Goal: Transaction & Acquisition: Purchase product/service

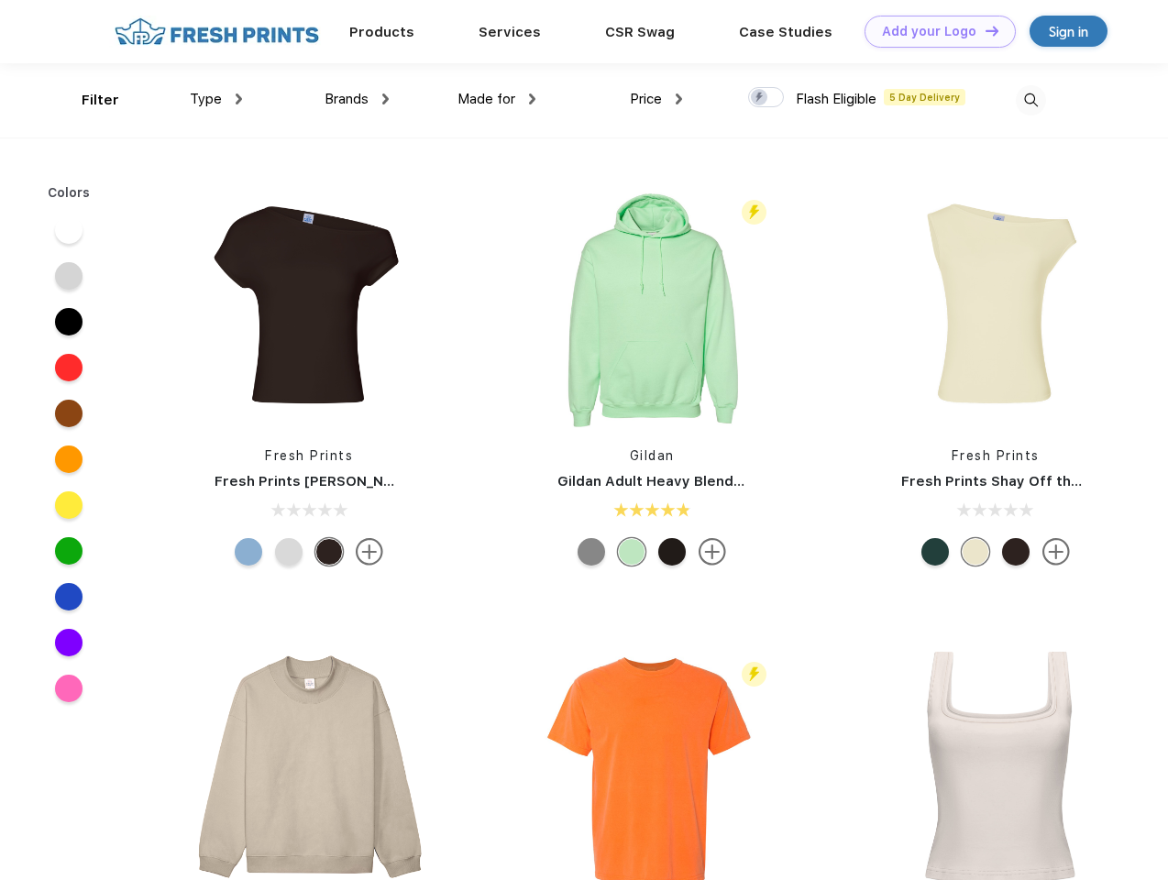
click at [934, 31] on link "Add your Logo Design Tool" at bounding box center [940, 32] width 151 height 32
click at [0, 0] on div "Design Tool" at bounding box center [0, 0] width 0 height 0
click at [984, 30] on link "Add your Logo Design Tool" at bounding box center [940, 32] width 151 height 32
click at [88, 100] on div "Filter" at bounding box center [101, 100] width 38 height 21
click at [216, 99] on span "Type" at bounding box center [206, 99] width 32 height 17
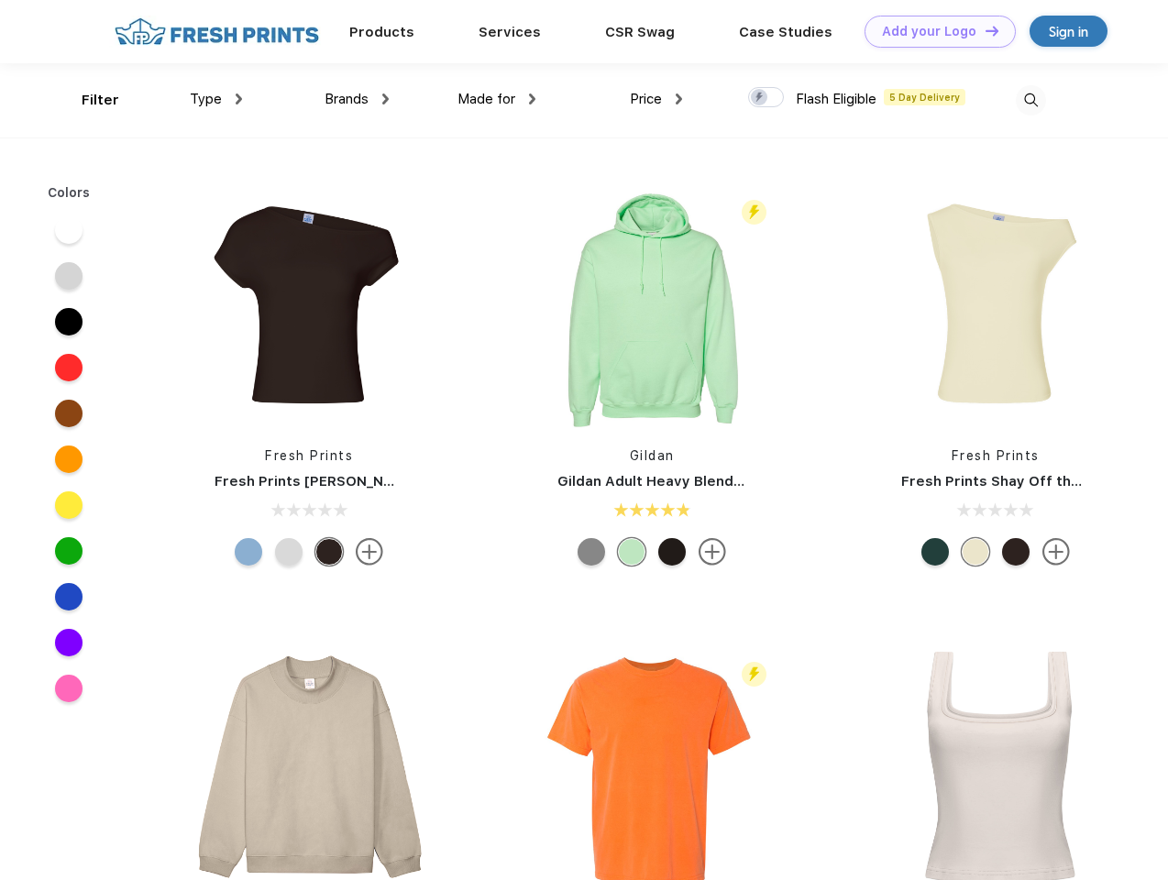
click at [357, 99] on span "Brands" at bounding box center [347, 99] width 44 height 17
click at [497, 99] on span "Made for" at bounding box center [487, 99] width 58 height 17
click at [657, 99] on span "Price" at bounding box center [646, 99] width 32 height 17
click at [767, 98] on div at bounding box center [766, 97] width 36 height 20
click at [760, 98] on input "checkbox" at bounding box center [754, 92] width 12 height 12
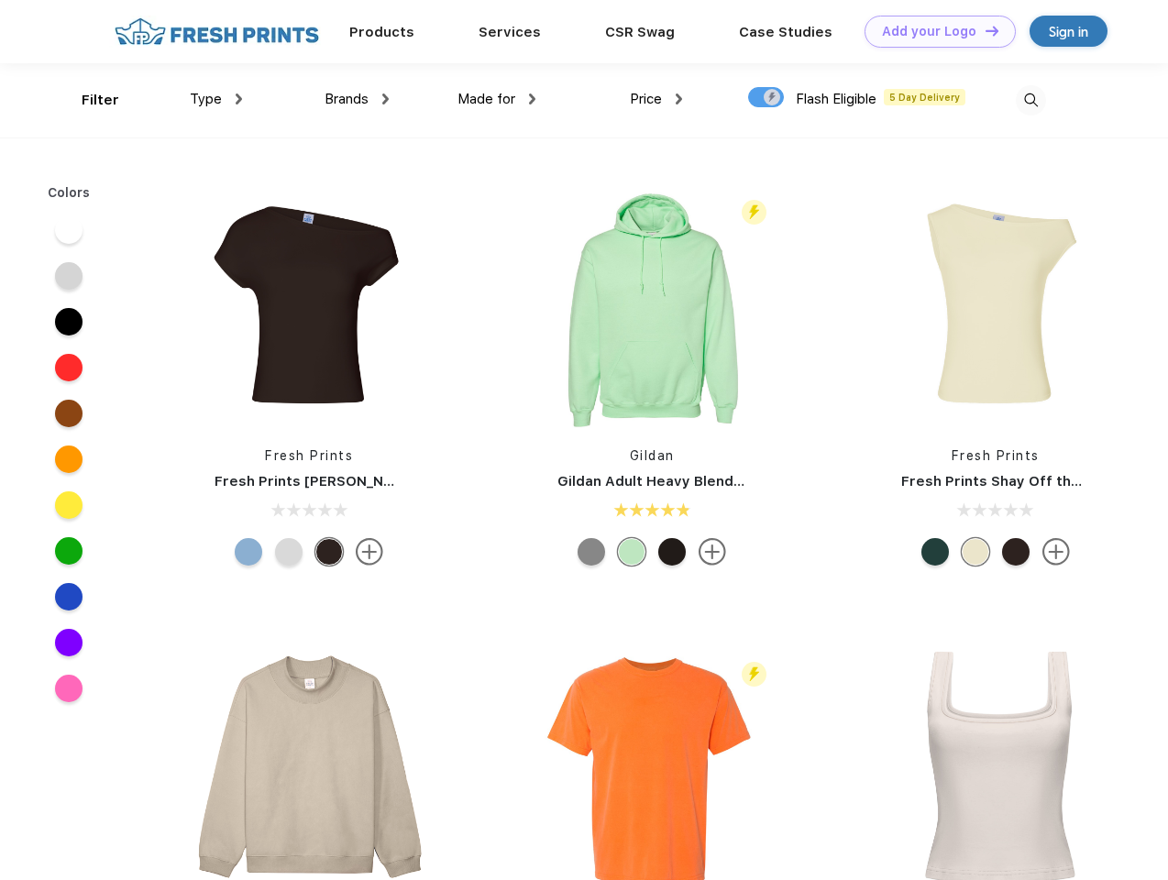
click at [1031, 100] on img at bounding box center [1031, 100] width 30 height 30
